Goal: Information Seeking & Learning: Find contact information

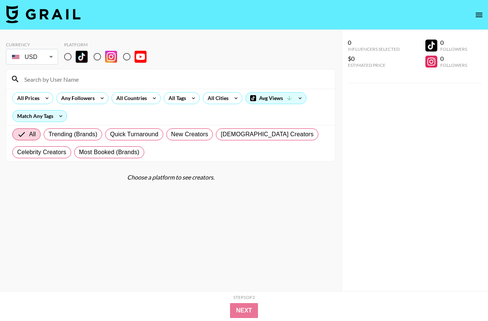
click at [68, 57] on input "radio" at bounding box center [68, 57] width 16 height 16
radio input "true"
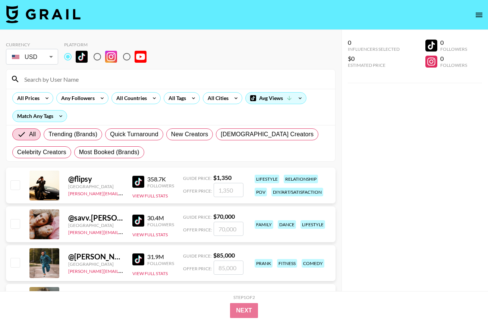
click at [60, 82] on input at bounding box center [175, 79] width 311 height 12
paste input "mishkasilva"
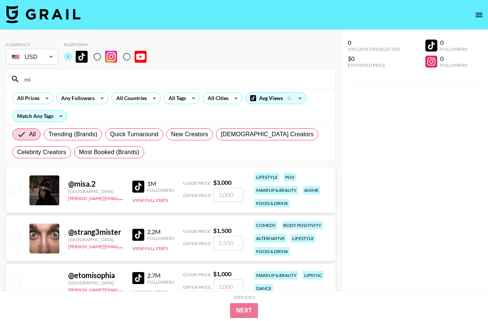
type input "m"
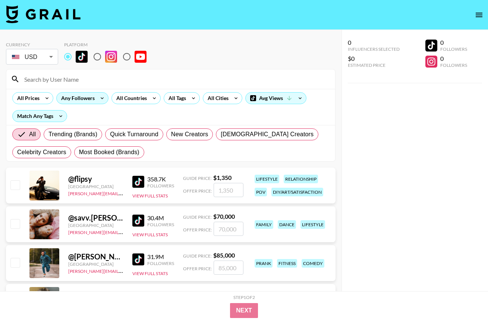
click at [98, 96] on icon at bounding box center [102, 97] width 12 height 11
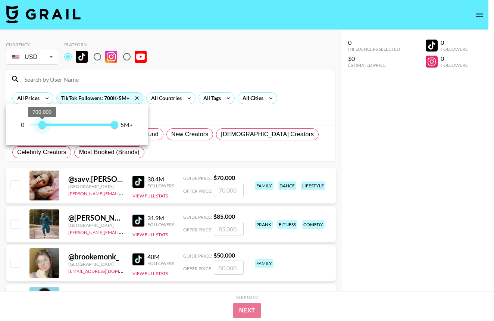
type input "600000"
drag, startPoint x: 32, startPoint y: 126, endPoint x: 40, endPoint y: 131, distance: 9.5
click at [40, 128] on span "600,000" at bounding box center [40, 124] width 7 height 7
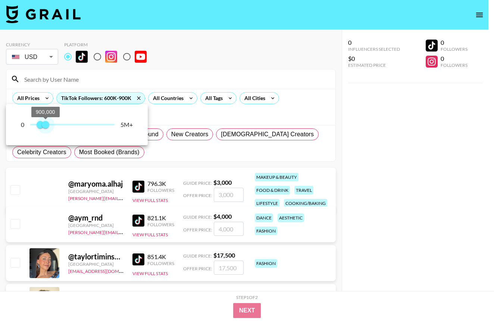
type input "700000"
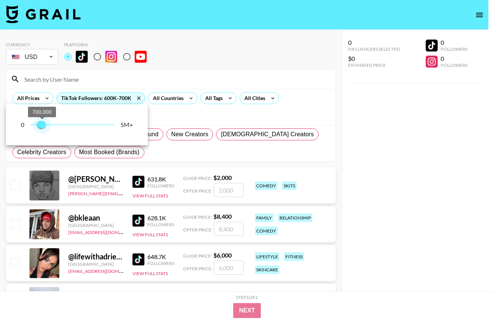
drag, startPoint x: 112, startPoint y: 125, endPoint x: 43, endPoint y: 134, distance: 69.9
click at [43, 134] on div "0 600,000 700,000 5M+" at bounding box center [77, 124] width 142 height 41
click at [227, 98] on div at bounding box center [247, 160] width 494 height 321
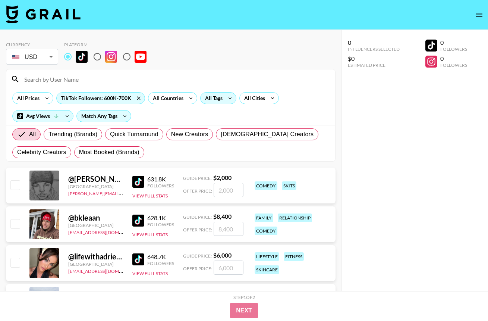
click at [225, 98] on icon at bounding box center [230, 97] width 12 height 11
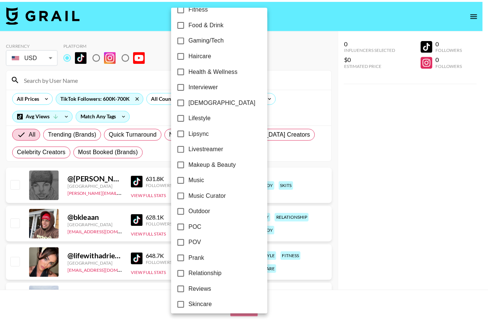
scroll to position [392, 0]
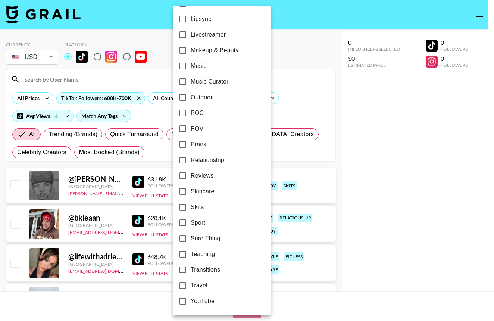
click at [198, 192] on span "Skincare" at bounding box center [202, 191] width 23 height 9
click at [191, 192] on input "Skincare" at bounding box center [183, 192] width 16 height 16
checkbox input "true"
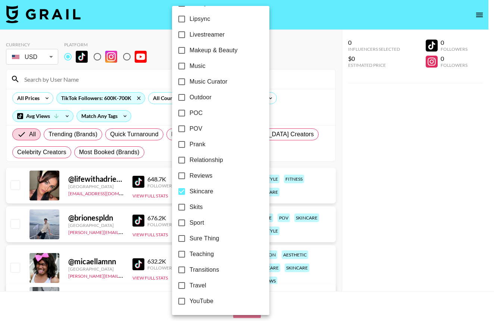
click at [410, 188] on div at bounding box center [247, 160] width 494 height 321
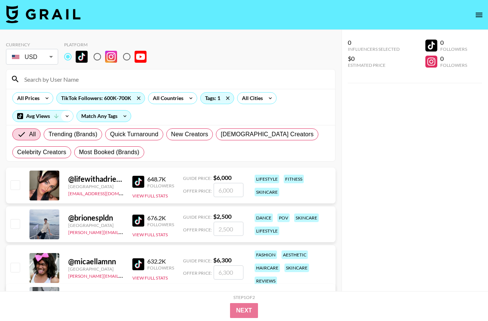
click at [65, 119] on icon at bounding box center [67, 115] width 12 height 11
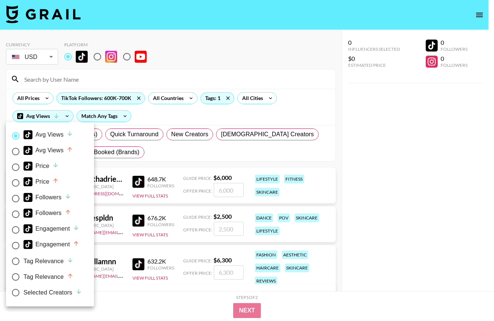
click at [43, 198] on div "Followers" at bounding box center [47, 197] width 48 height 9
click at [23, 198] on input "Followers" at bounding box center [16, 199] width 16 height 16
radio input "true"
radio input "false"
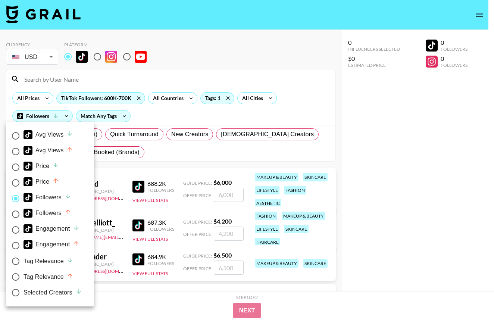
click at [382, 218] on div at bounding box center [247, 160] width 494 height 321
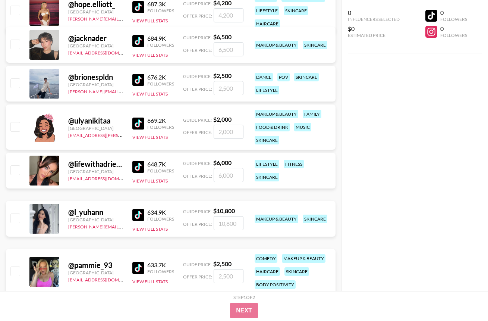
scroll to position [204, 0]
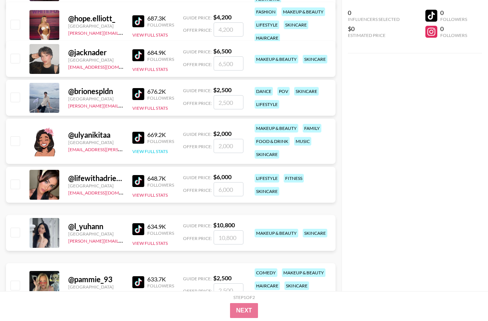
click at [157, 150] on button "View Full Stats" at bounding box center [149, 151] width 35 height 6
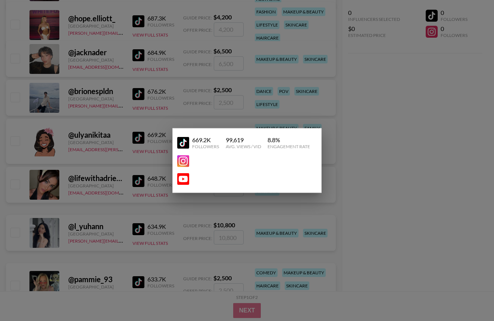
click at [406, 140] on div at bounding box center [247, 160] width 494 height 321
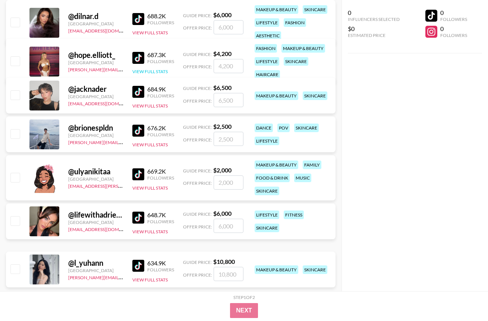
scroll to position [147, 0]
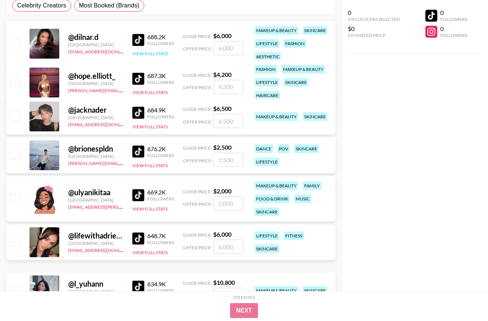
click at [147, 54] on button "View Full Stats" at bounding box center [149, 54] width 35 height 6
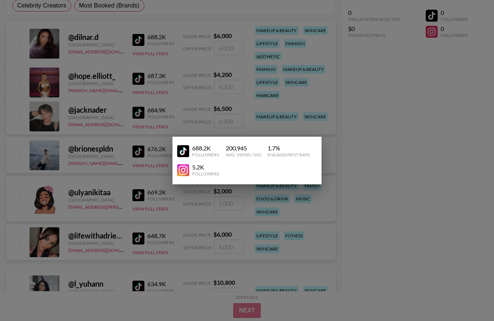
click at [410, 157] on div at bounding box center [247, 160] width 494 height 321
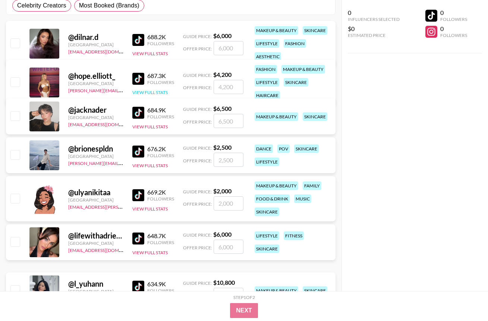
click at [142, 92] on button "View Full Stats" at bounding box center [149, 93] width 35 height 6
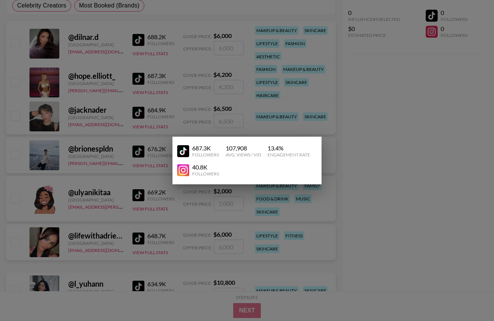
click at [385, 110] on div at bounding box center [247, 160] width 494 height 321
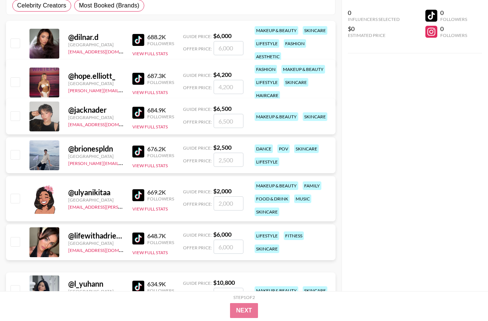
scroll to position [162, 0]
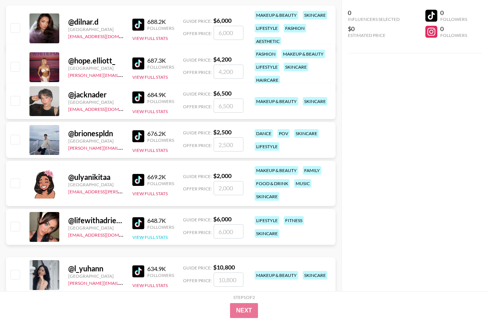
click at [147, 238] on button "View Full Stats" at bounding box center [149, 237] width 35 height 6
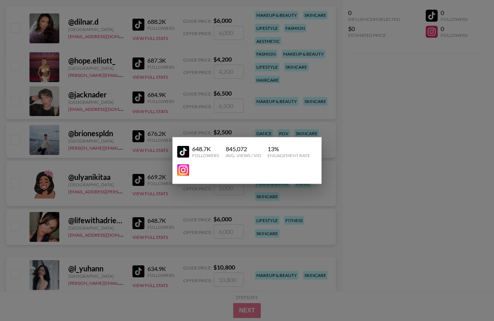
click at [406, 150] on div at bounding box center [247, 160] width 494 height 321
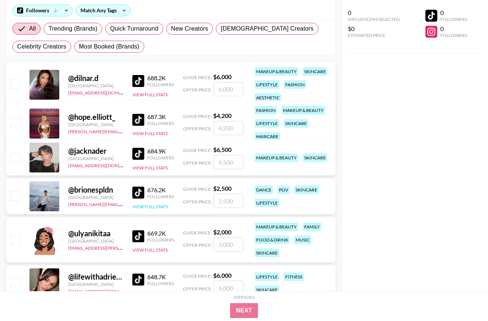
scroll to position [176, 0]
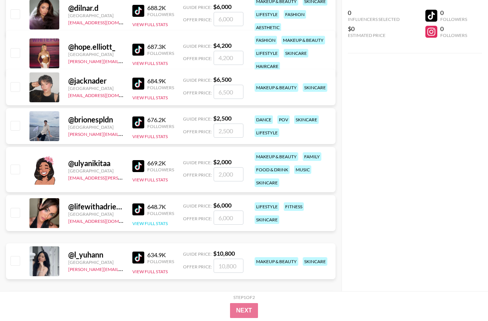
click at [151, 223] on button "View Full Stats" at bounding box center [149, 223] width 35 height 6
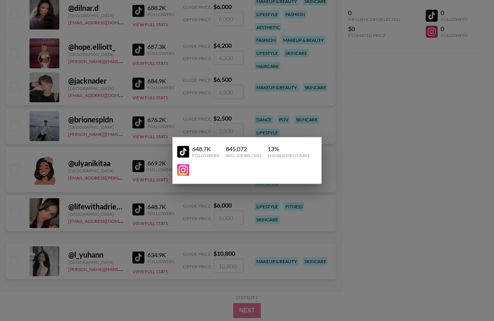
drag, startPoint x: 398, startPoint y: 166, endPoint x: 365, endPoint y: 171, distance: 33.2
click at [398, 166] on div at bounding box center [247, 160] width 494 height 321
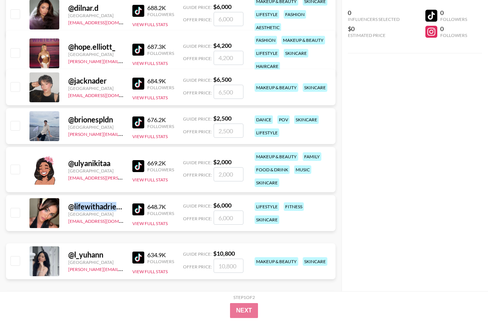
drag, startPoint x: 74, startPoint y: 207, endPoint x: 118, endPoint y: 209, distance: 44.1
click at [118, 209] on div "@ lifewithadrienne" at bounding box center [95, 206] width 55 height 9
copy div "lifewithadrie"
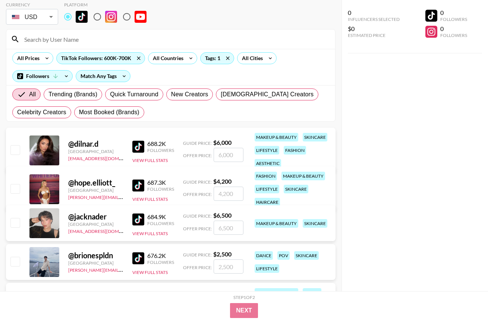
scroll to position [0, 0]
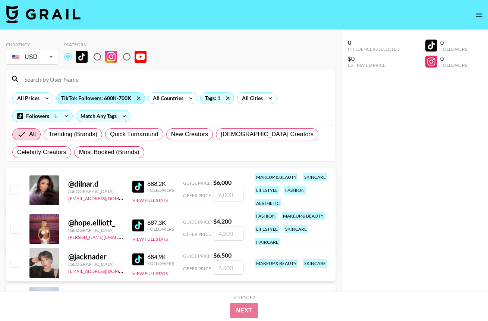
click at [122, 97] on div "TikTok Followers: 600K-700K" at bounding box center [101, 97] width 88 height 11
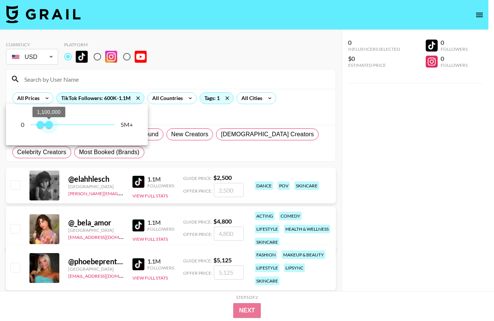
drag, startPoint x: 42, startPoint y: 126, endPoint x: 50, endPoint y: 127, distance: 7.9
click at [50, 127] on span "1,100,000" at bounding box center [48, 124] width 7 height 7
type input "1200000"
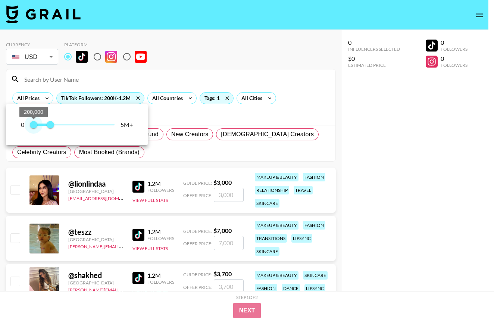
type input "100000"
drag, startPoint x: 40, startPoint y: 126, endPoint x: 32, endPoint y: 127, distance: 8.7
click at [32, 127] on span "100,000" at bounding box center [31, 124] width 7 height 7
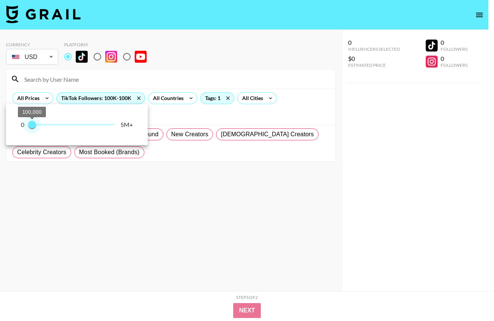
type input "200000"
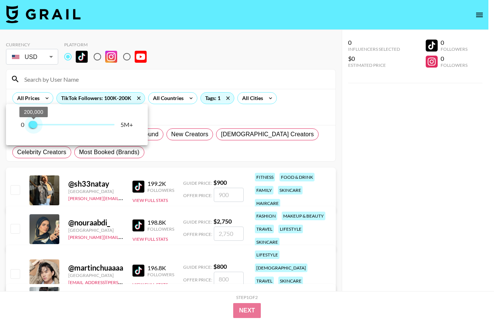
drag, startPoint x: 50, startPoint y: 125, endPoint x: 34, endPoint y: 126, distance: 15.3
click at [34, 126] on span "200,000" at bounding box center [33, 124] width 7 height 7
click at [389, 187] on div at bounding box center [247, 160] width 494 height 321
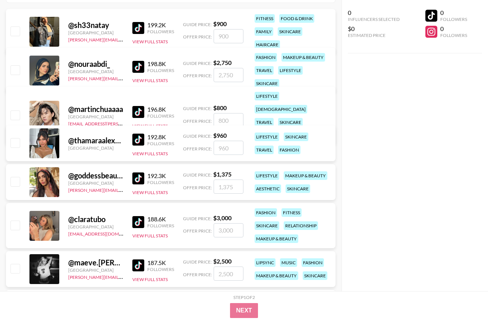
scroll to position [139, 0]
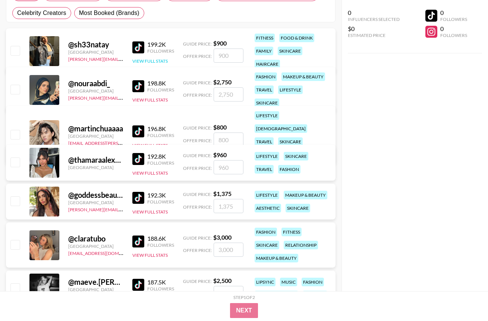
click at [143, 58] on button "View Full Stats" at bounding box center [149, 61] width 35 height 6
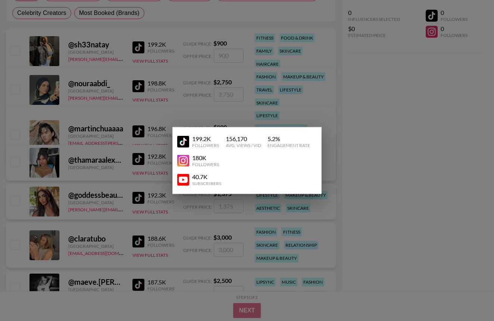
click at [413, 139] on div at bounding box center [247, 160] width 494 height 321
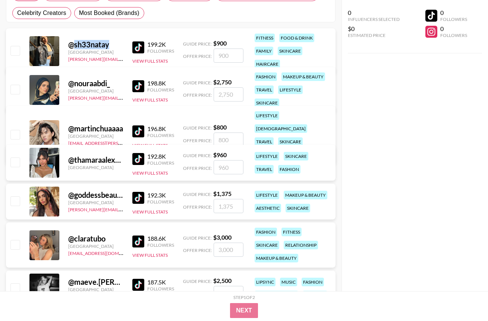
drag, startPoint x: 110, startPoint y: 40, endPoint x: 73, endPoint y: 41, distance: 36.9
click at [73, 41] on div "@ sh33natay" at bounding box center [95, 44] width 55 height 9
copy div "sh33natay"
drag, startPoint x: 74, startPoint y: 78, endPoint x: 112, endPoint y: 81, distance: 38.5
click at [112, 81] on div "@ nouraabdi_" at bounding box center [95, 83] width 55 height 9
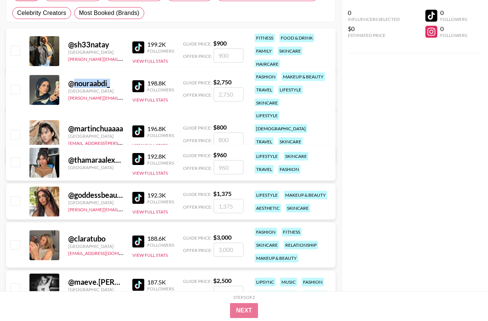
copy div "nouraabdi_"
click at [162, 256] on button "View Full Stats" at bounding box center [149, 255] width 35 height 6
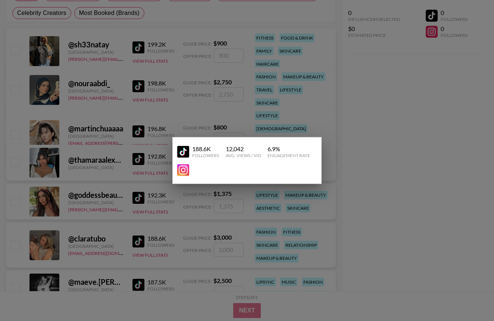
click at [421, 250] on div at bounding box center [247, 160] width 494 height 321
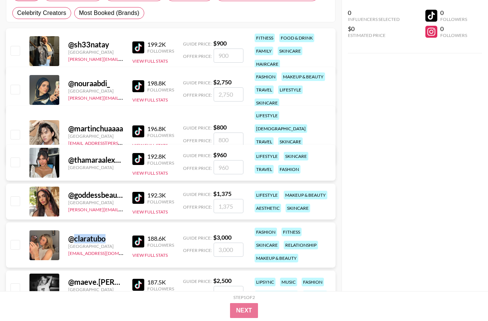
drag, startPoint x: 74, startPoint y: 240, endPoint x: 107, endPoint y: 240, distance: 33.6
click at [107, 240] on div "@ claratubo" at bounding box center [95, 238] width 55 height 9
copy div "claratubo"
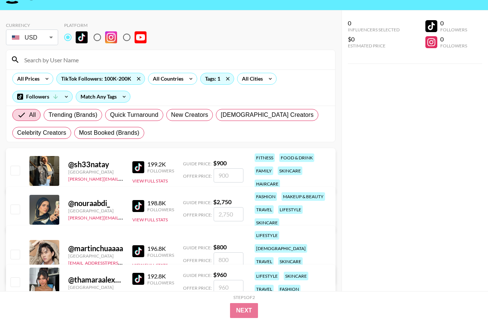
scroll to position [103, 0]
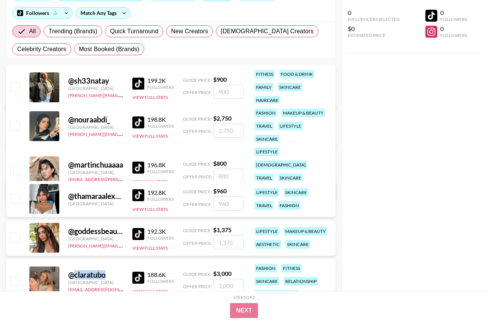
click at [154, 208] on button "View Full Stats" at bounding box center [149, 209] width 35 height 6
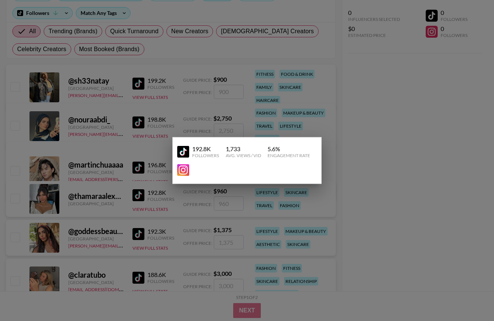
click at [353, 194] on div at bounding box center [247, 160] width 494 height 321
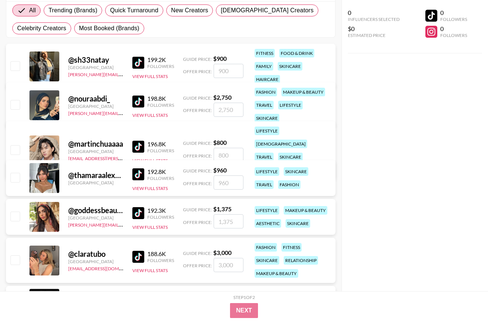
scroll to position [185, 0]
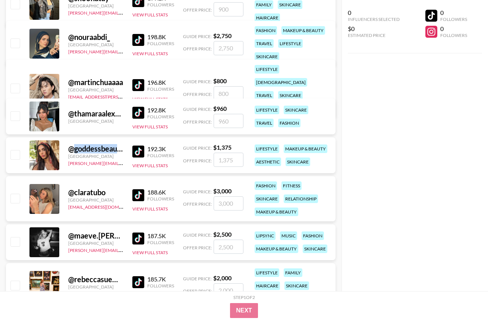
copy div "goddessbeaut"
drag, startPoint x: 74, startPoint y: 152, endPoint x: 122, endPoint y: 151, distance: 47.7
click at [122, 151] on div "@ goddessbeauty_" at bounding box center [95, 148] width 55 height 9
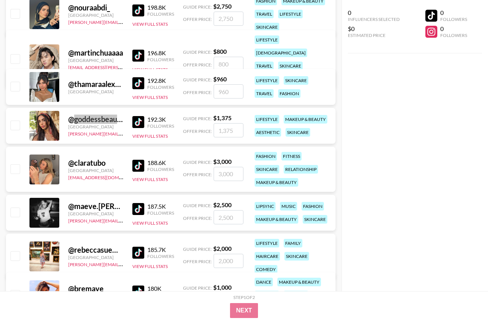
scroll to position [234, 0]
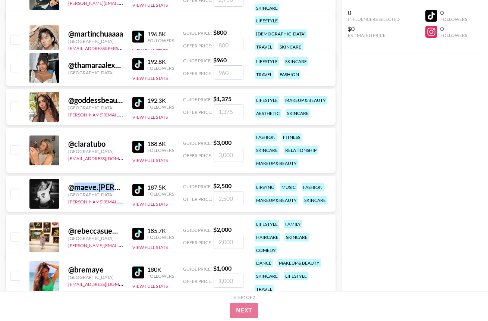
drag, startPoint x: 78, startPoint y: 188, endPoint x: 123, endPoint y: 190, distance: 45.2
click at [123, 190] on div "@ maeve.[PERSON_NAME] [GEOGRAPHIC_DATA] [PERSON_NAME][EMAIL_ADDRESS][DOMAIN_NAM…" at bounding box center [171, 194] width 330 height 36
copy div "maeve.[PERSON_NAME]"
click at [160, 204] on button "View Full Stats" at bounding box center [149, 204] width 35 height 6
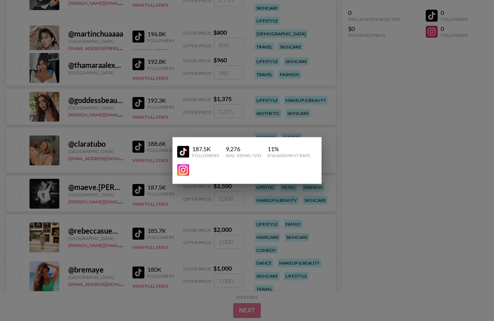
click at [161, 204] on div at bounding box center [247, 160] width 494 height 321
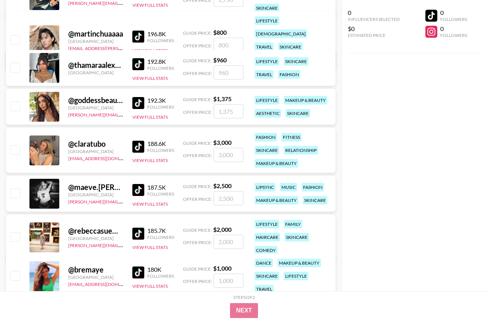
scroll to position [248, 0]
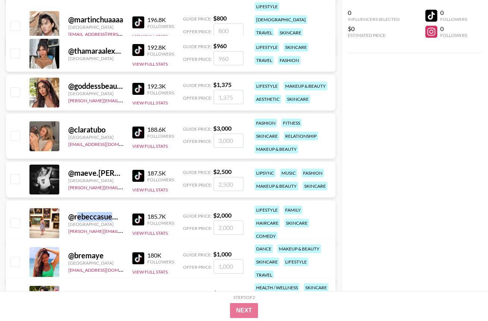
drag, startPoint x: 75, startPoint y: 214, endPoint x: 103, endPoint y: 216, distance: 28.4
click at [103, 216] on div "@ rebeccasuewatson" at bounding box center [95, 216] width 55 height 9
click at [77, 214] on div "@ rebeccasuewatson" at bounding box center [95, 216] width 55 height 9
drag, startPoint x: 118, startPoint y: 213, endPoint x: 75, endPoint y: 211, distance: 43.3
click at [75, 212] on div "@ rebeccasuewatson" at bounding box center [95, 216] width 55 height 9
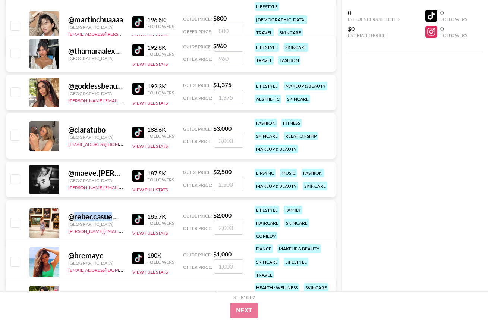
copy div "[PERSON_NAME]"
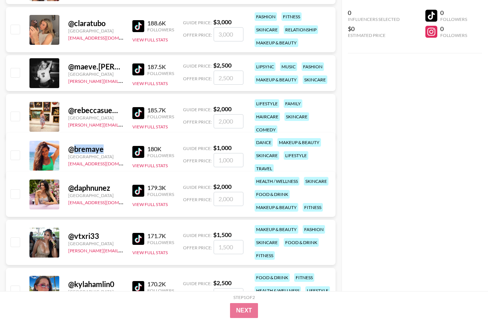
drag, startPoint x: 75, startPoint y: 145, endPoint x: 103, endPoint y: 145, distance: 28.0
click at [103, 145] on div "@ bremaye" at bounding box center [95, 148] width 55 height 9
copy div "bremaye"
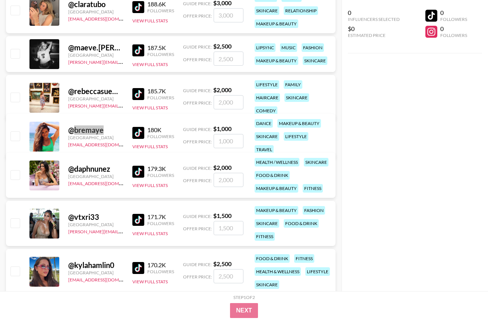
scroll to position [434, 0]
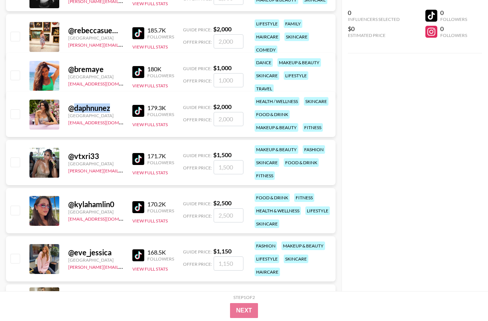
drag, startPoint x: 73, startPoint y: 109, endPoint x: 111, endPoint y: 110, distance: 38.1
click at [111, 110] on div "@ daphnunez" at bounding box center [95, 107] width 55 height 9
copy div "daphnunez"
